Goal: Information Seeking & Learning: Find specific fact

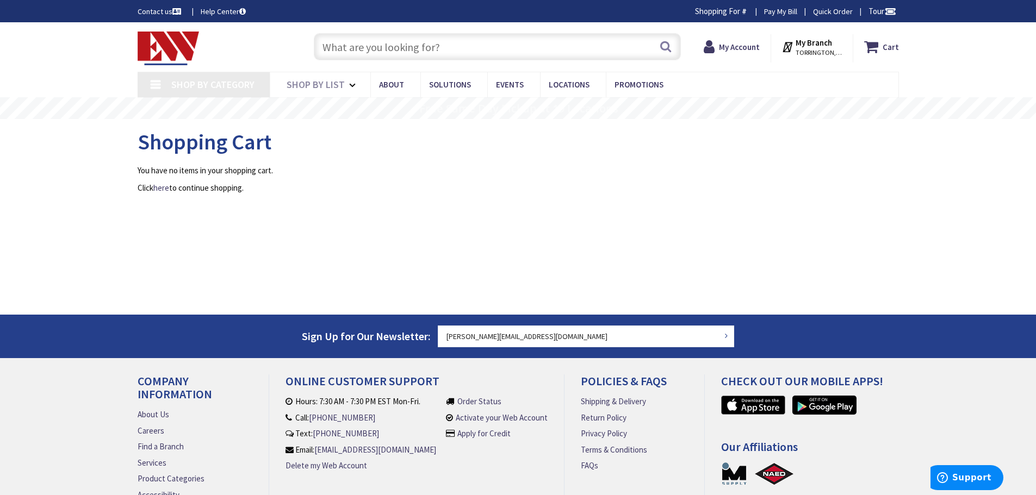
click at [345, 58] on input "text" at bounding box center [497, 46] width 367 height 27
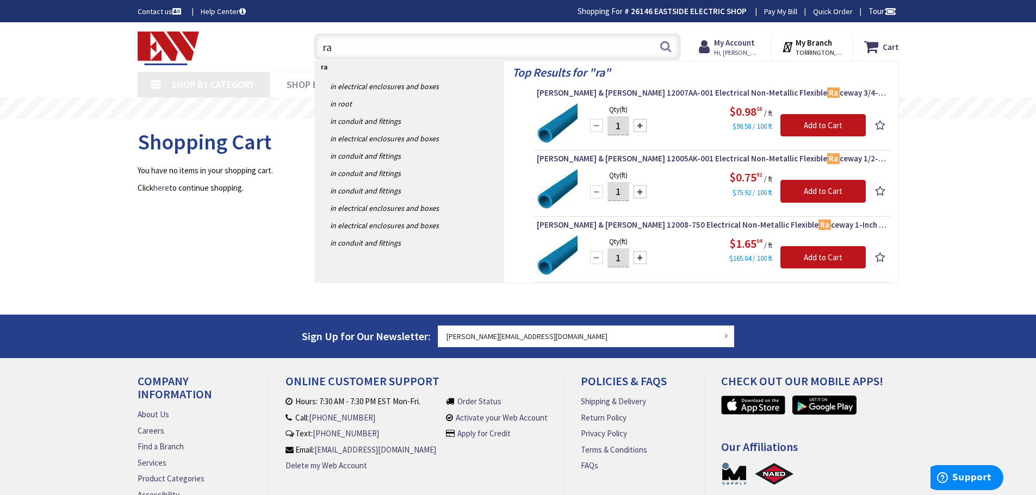
type input "rab"
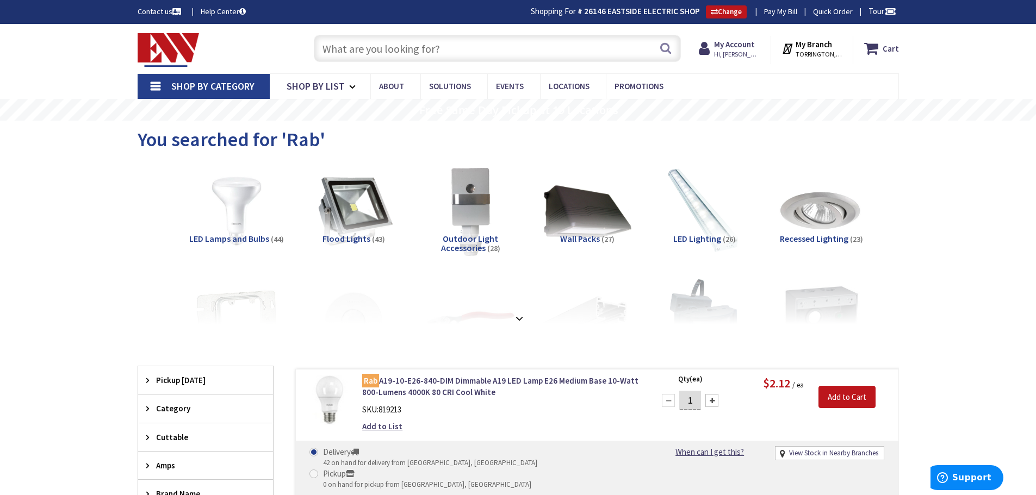
click at [433, 53] on input "text" at bounding box center [497, 48] width 367 height 27
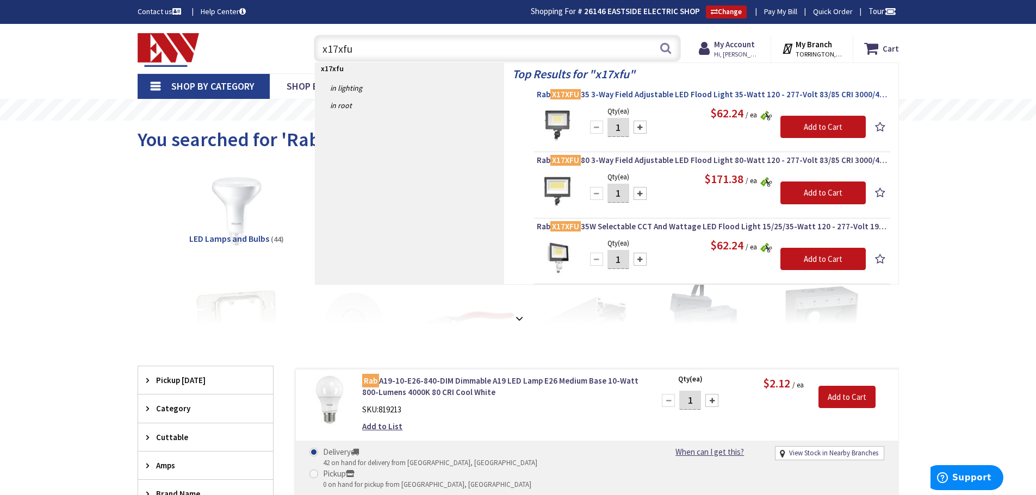
type input "x17xfu"
click at [622, 94] on span "Rab X17XFU 35 3-Way Field Adjustable LED Flood Light 35-Watt 120 - 277-Volt 83/…" at bounding box center [712, 94] width 351 height 11
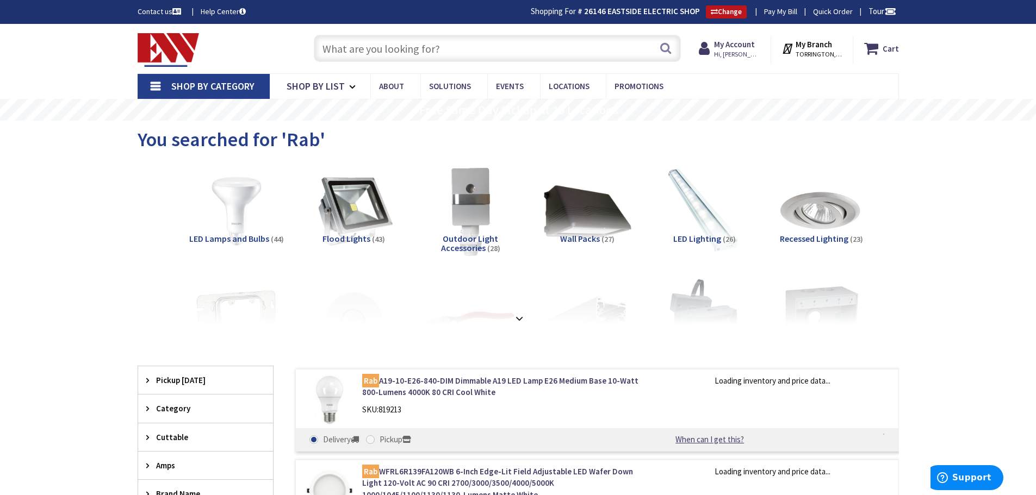
click at [374, 43] on input "text" at bounding box center [497, 48] width 367 height 27
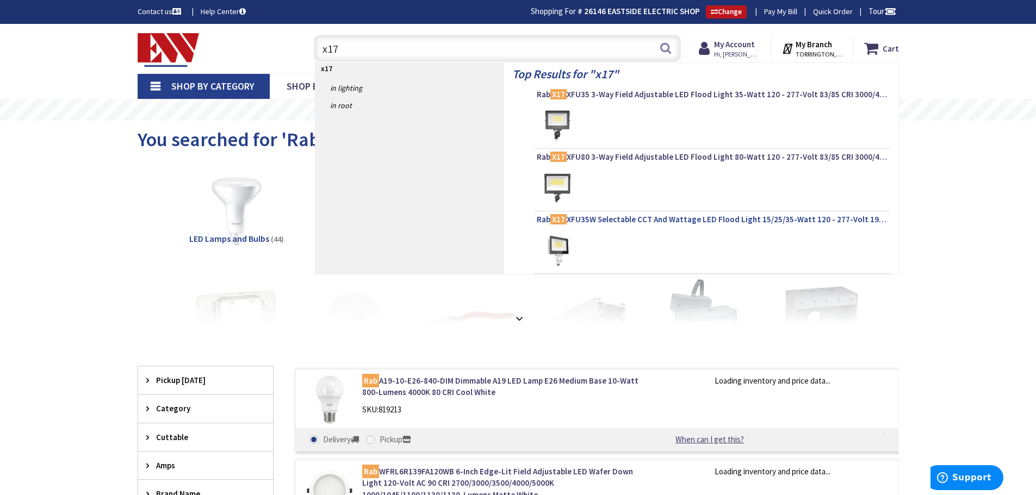
type input "x17"
click at [659, 221] on span "Rab X17 XFU35W Selectable CCT And Wattage LED Flood Light 15/25/35-Watt 120 - 2…" at bounding box center [712, 219] width 351 height 11
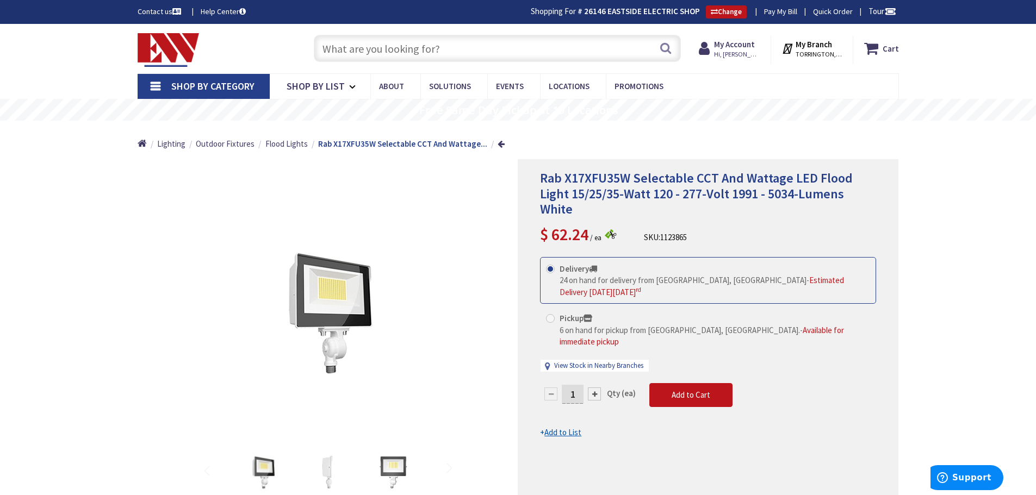
click at [384, 58] on input "text" at bounding box center [497, 48] width 367 height 27
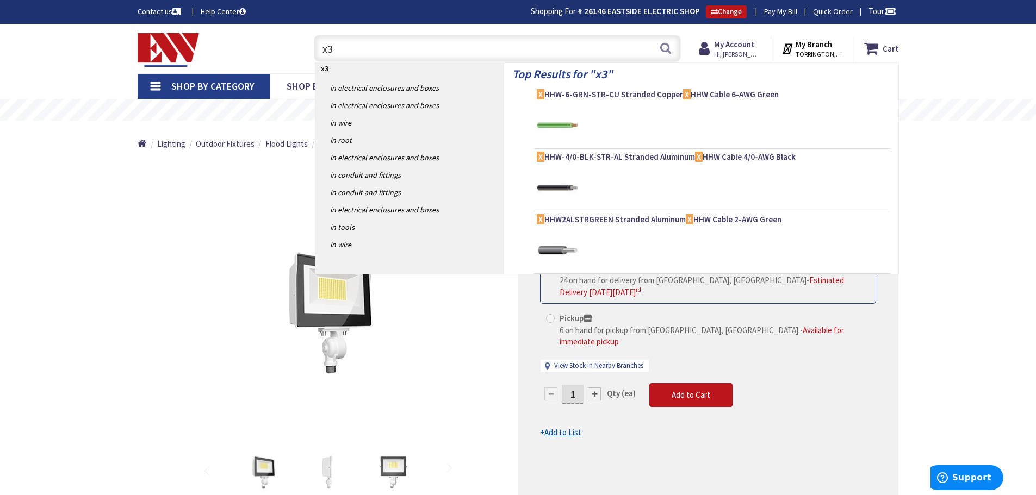
type input "x34"
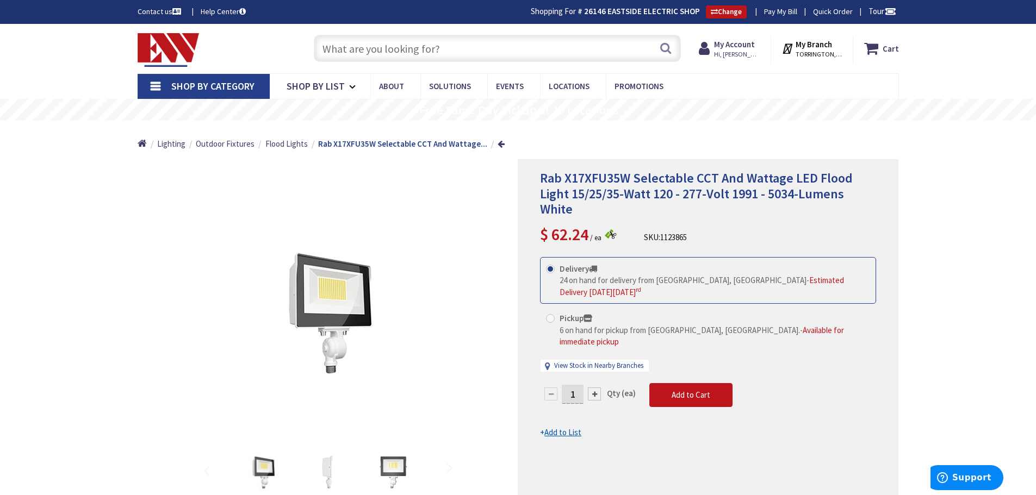
click at [357, 53] on input "text" at bounding box center [497, 48] width 367 height 27
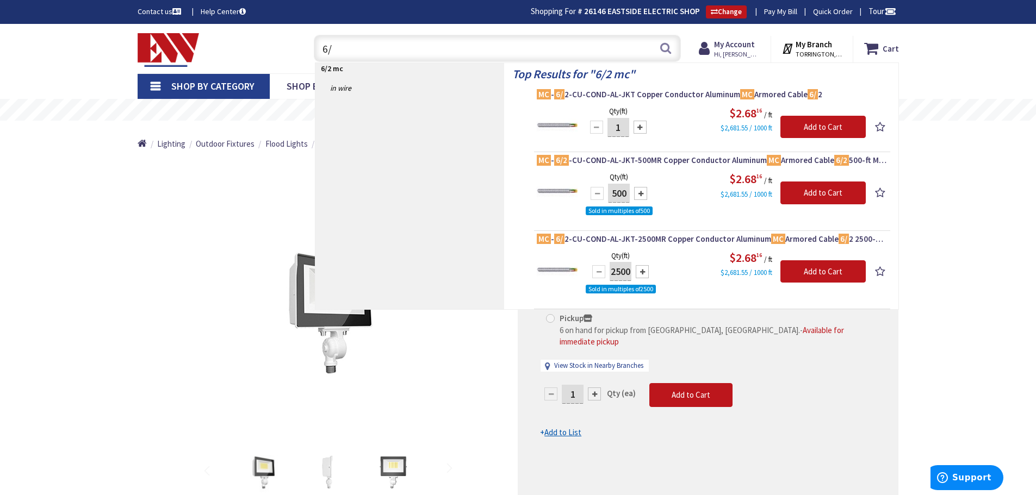
type input "6"
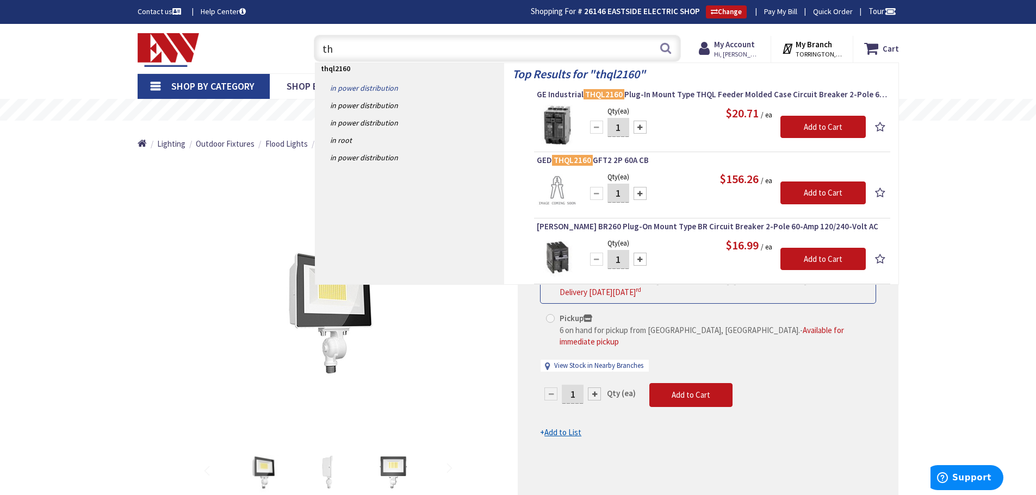
type input "t"
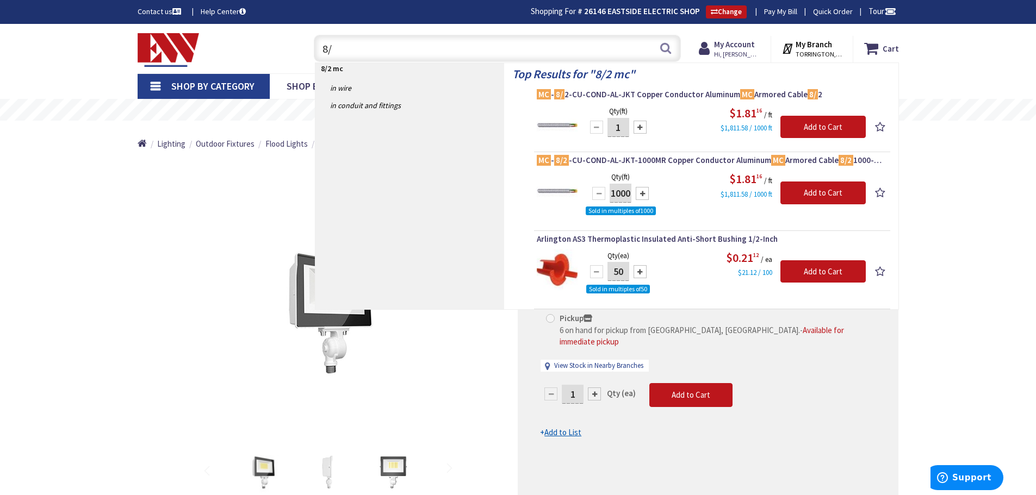
type input "8"
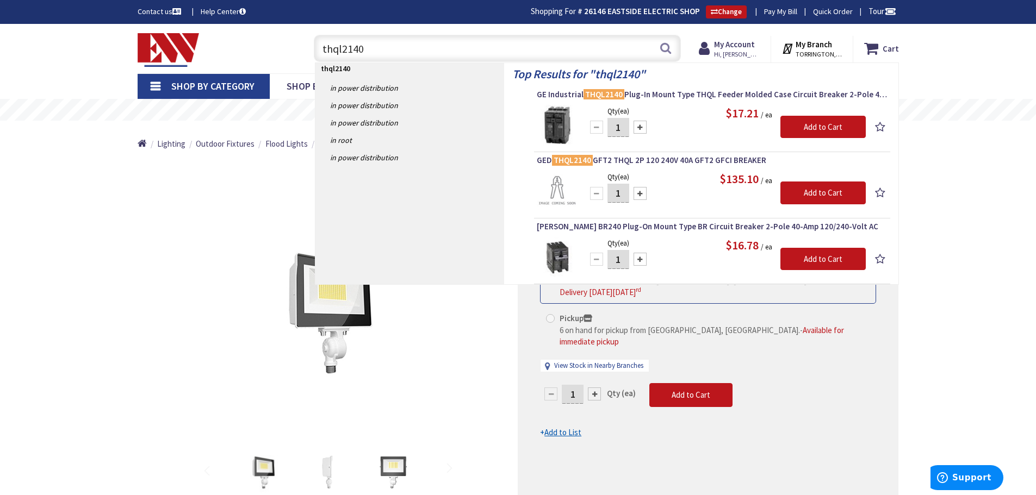
type input "thql2140"
